Goal: Task Accomplishment & Management: Complete application form

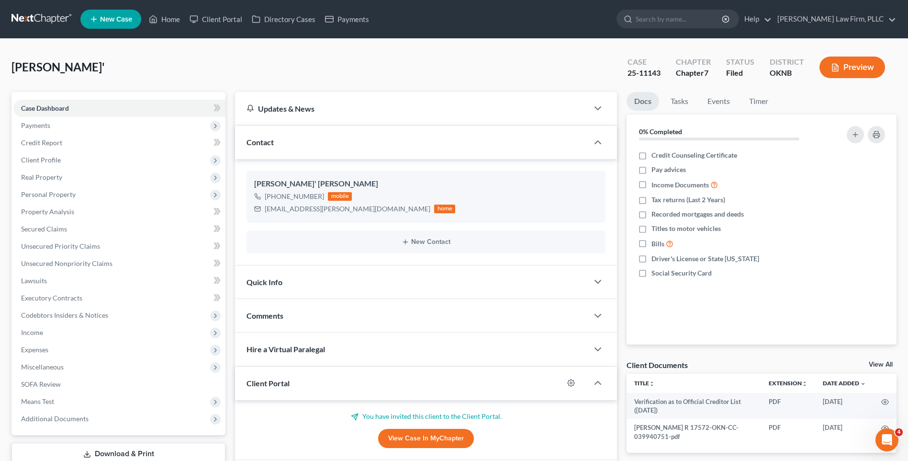
click at [118, 16] on span "New Case" at bounding box center [116, 19] width 32 height 7
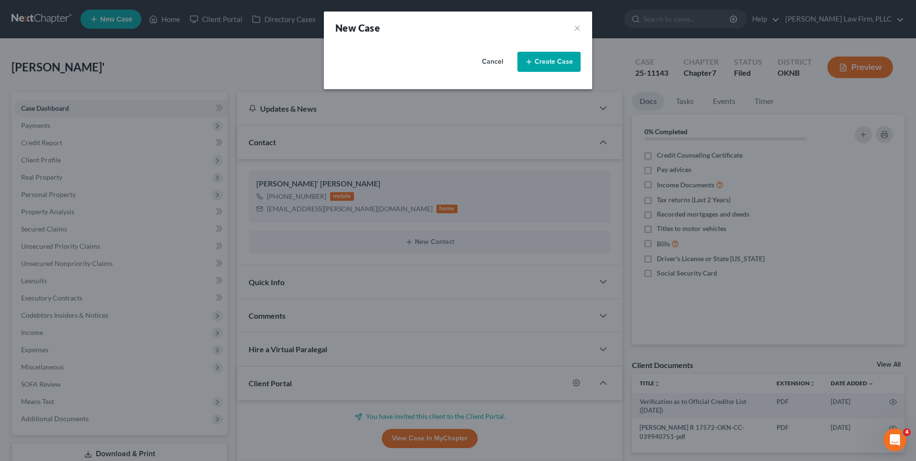
select select "64"
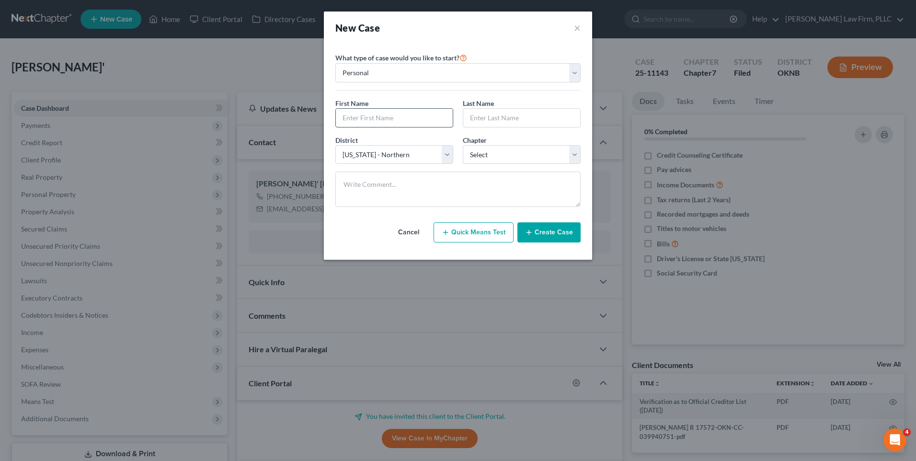
click at [398, 114] on input "text" at bounding box center [394, 118] width 117 height 18
type input "s"
type input "[PERSON_NAME]"
click at [483, 110] on input "text" at bounding box center [521, 118] width 117 height 18
type input "[PERSON_NAME]"
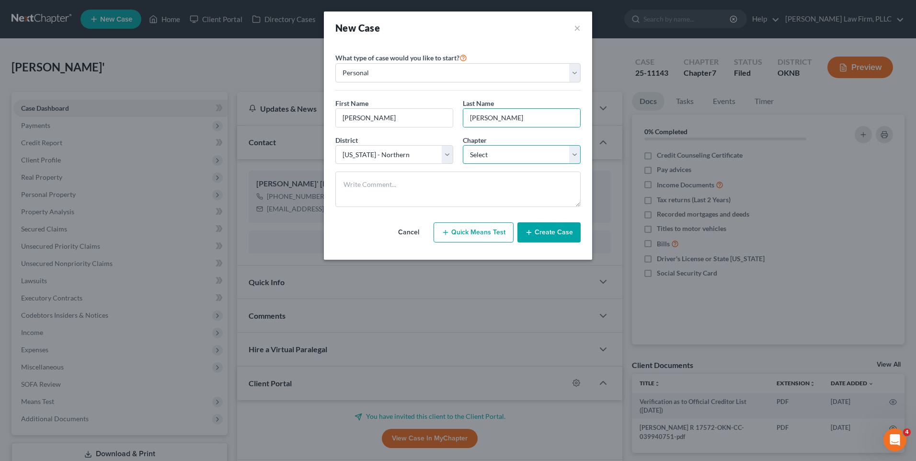
click at [524, 150] on select "Select 7 11 12 13" at bounding box center [522, 154] width 118 height 19
select select "0"
click at [463, 145] on select "Select 7 11 12 13" at bounding box center [522, 154] width 118 height 19
click at [560, 234] on button "Create Case" at bounding box center [548, 232] width 63 height 20
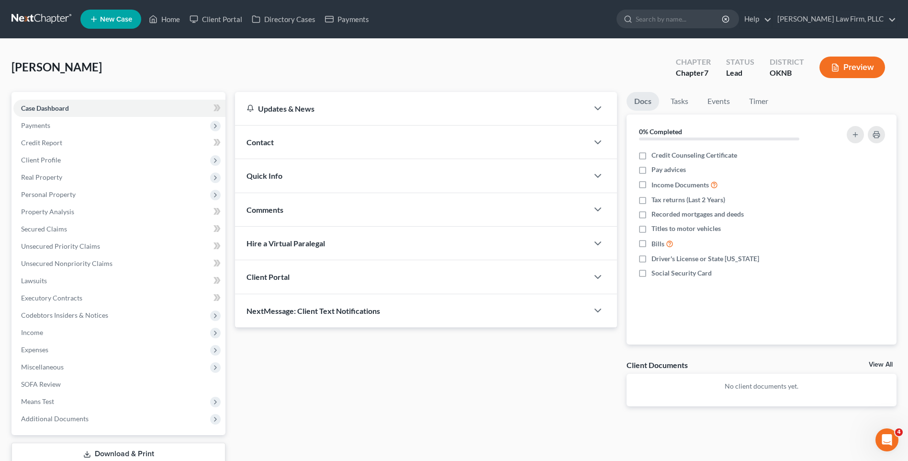
click at [459, 269] on div "Client Portal" at bounding box center [411, 276] width 353 height 33
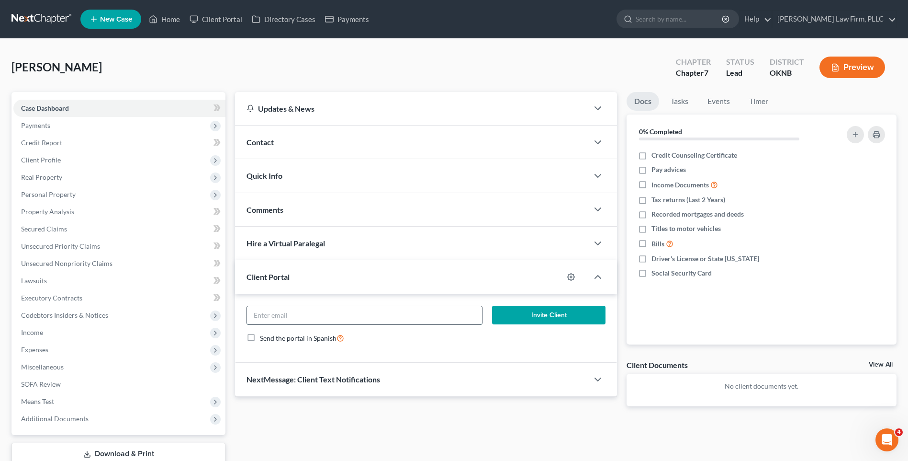
click at [420, 319] on input "email" at bounding box center [364, 315] width 235 height 18
paste input "NLONOMFD1"
type input "NLONOMFD1"
drag, startPoint x: 321, startPoint y: 311, endPoint x: 223, endPoint y: 314, distance: 98.2
click at [223, 314] on div "Petition Navigation Case Dashboard Payments Invoices Payments Payments Credit R…" at bounding box center [454, 291] width 895 height 398
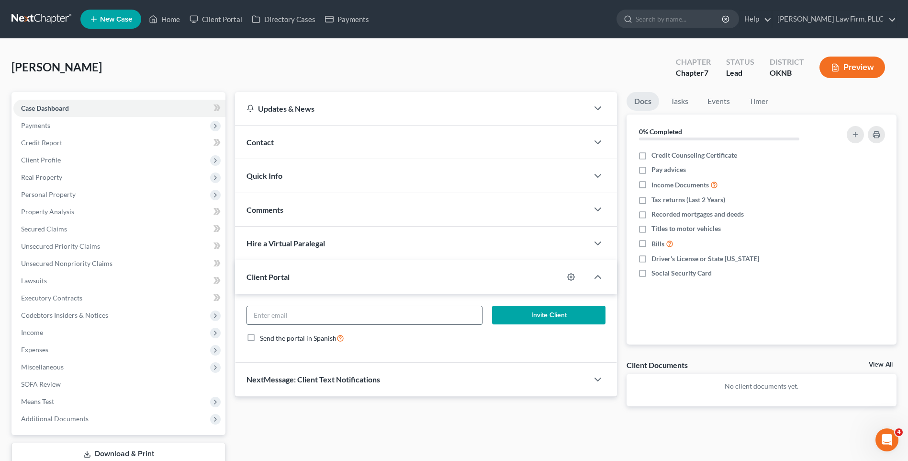
click at [324, 314] on input "email" at bounding box center [364, 315] width 235 height 18
paste input "[EMAIL_ADDRESS][DOMAIN_NAME]"
click at [257, 319] on input "[EMAIL_ADDRESS][DOMAIN_NAME]" at bounding box center [364, 315] width 235 height 18
type input "[EMAIL_ADDRESS][DOMAIN_NAME]"
click at [396, 335] on div "Send the portal in Spanish" at bounding box center [426, 337] width 359 height 11
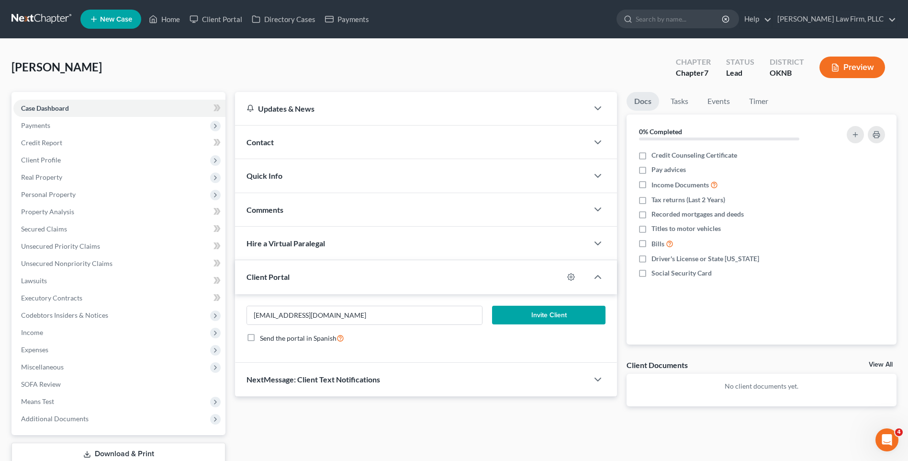
click at [558, 310] on button "Invite Client" at bounding box center [548, 315] width 113 height 19
